Goal: Information Seeking & Learning: Learn about a topic

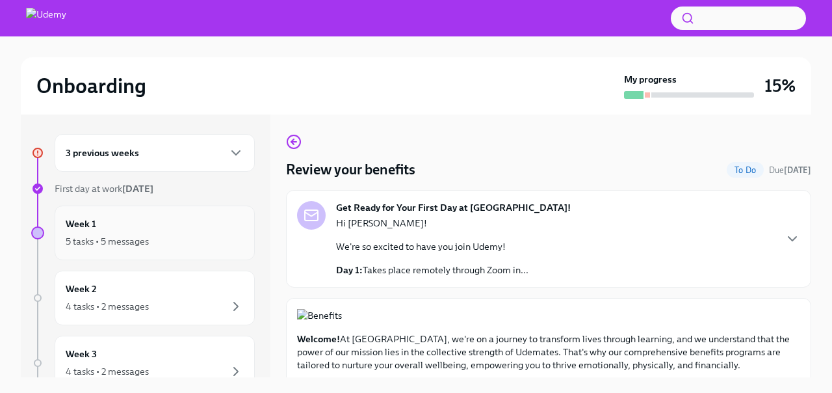
click at [172, 230] on div "Week 1 5 tasks • 5 messages" at bounding box center [155, 233] width 178 height 33
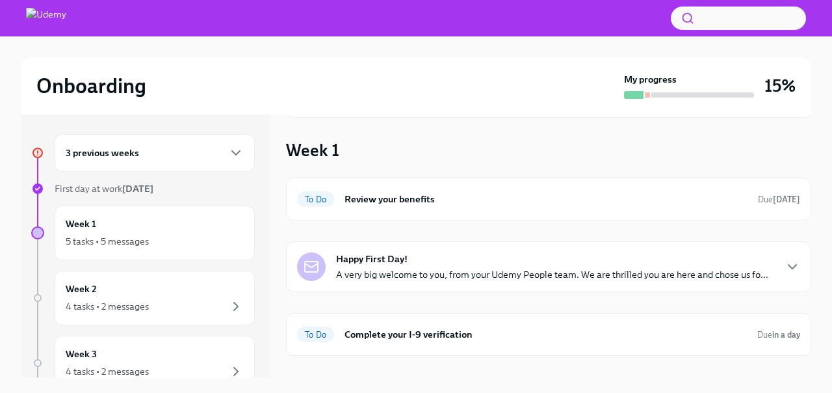
scroll to position [121, 0]
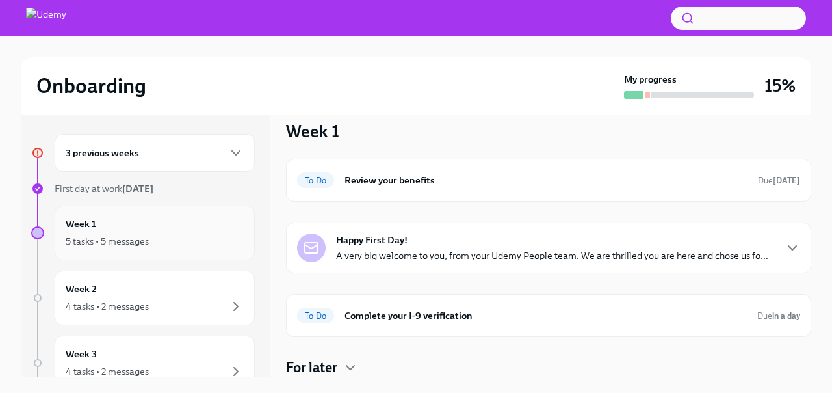
click at [155, 234] on div "5 tasks • 5 messages" at bounding box center [155, 241] width 178 height 16
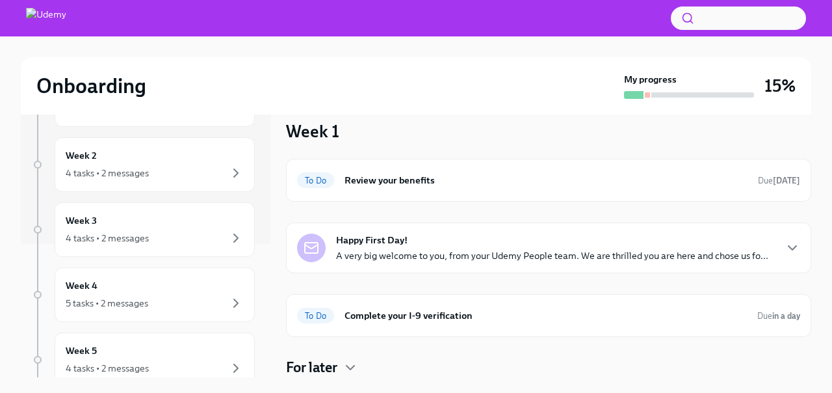
scroll to position [0, 0]
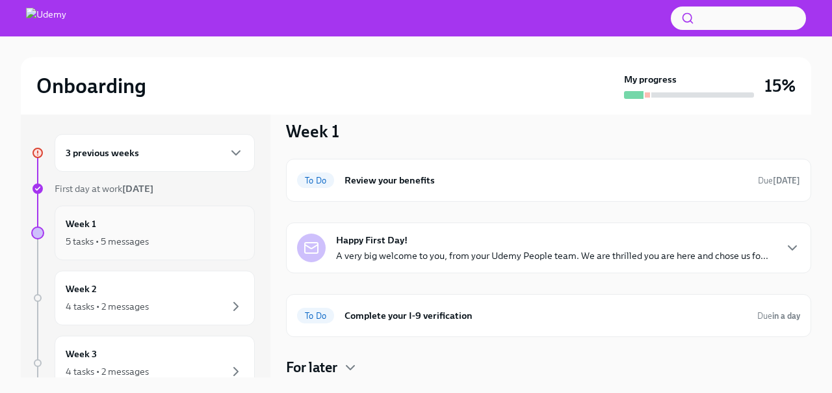
click at [153, 240] on div "5 tasks • 5 messages" at bounding box center [155, 241] width 178 height 16
click at [232, 152] on icon "button" at bounding box center [236, 153] width 16 height 16
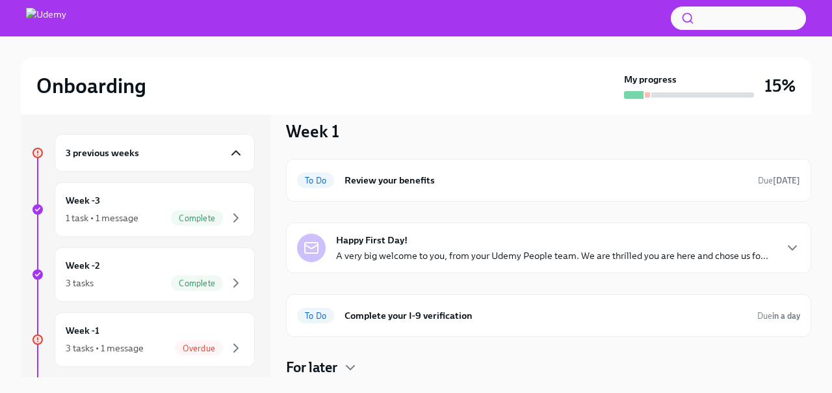
click at [236, 159] on icon "button" at bounding box center [236, 153] width 16 height 16
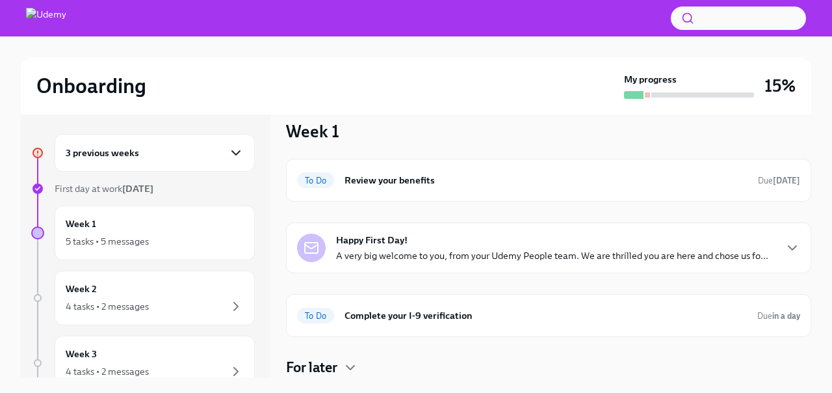
click at [406, 250] on p "A very big welcome to you, from your Udemy People team. We are thrilled you are…" at bounding box center [552, 255] width 432 height 13
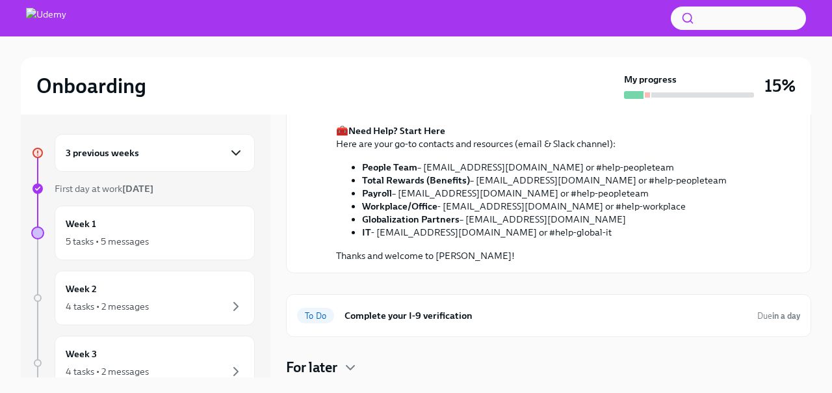
scroll to position [785, 0]
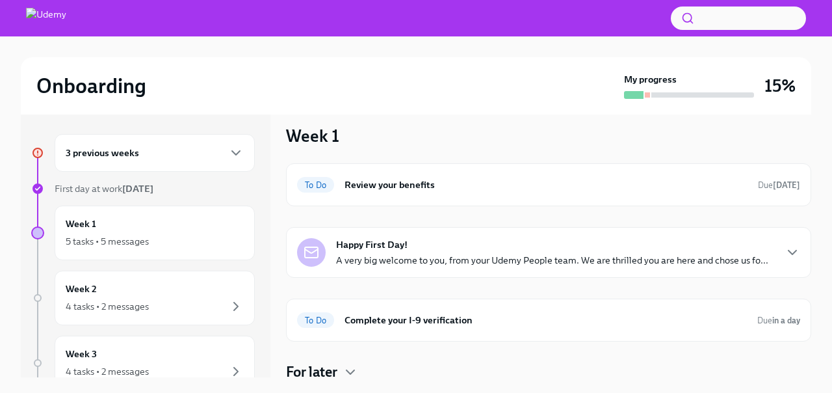
scroll to position [121, 0]
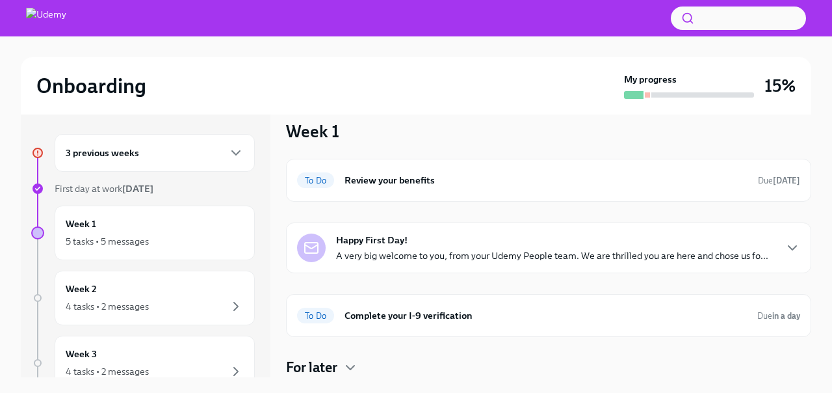
click at [788, 258] on div "Happy First Day! A very big welcome to you, from your Udemy People team. We are…" at bounding box center [548, 247] width 503 height 29
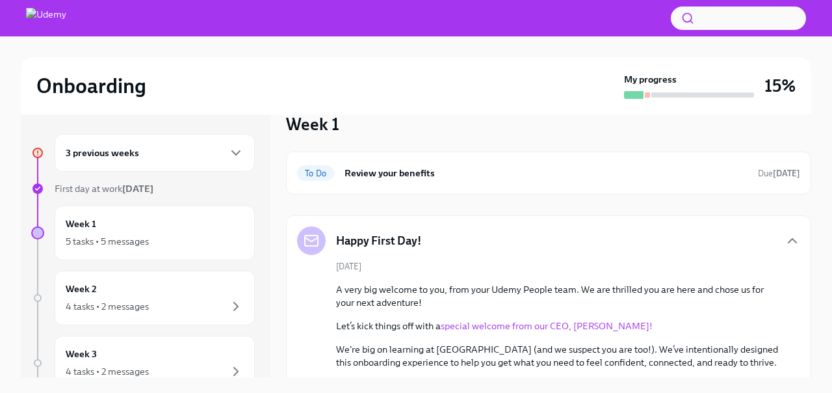
scroll to position [112, 0]
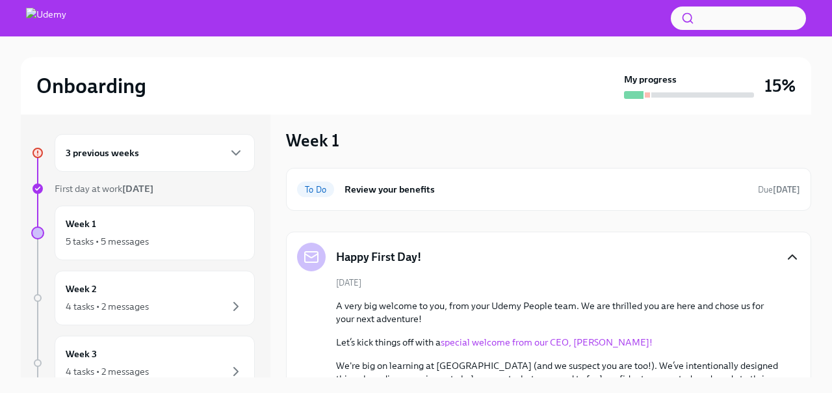
click at [789, 262] on icon "button" at bounding box center [793, 257] width 16 height 16
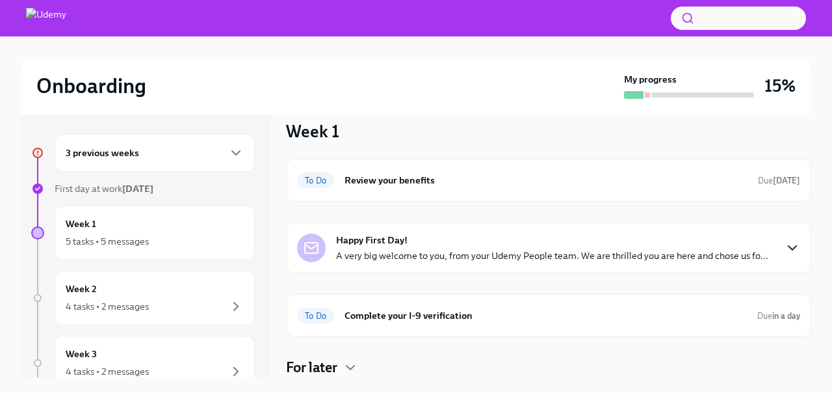
scroll to position [120, 0]
